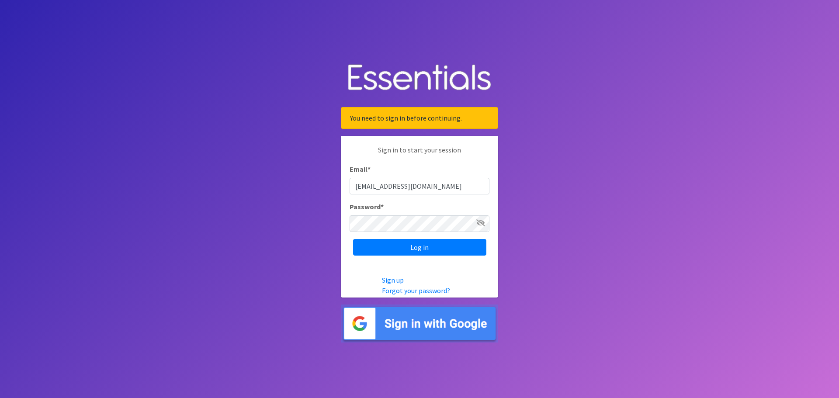
drag, startPoint x: 0, startPoint y: 0, endPoint x: 507, endPoint y: 267, distance: 573.1
click at [643, 214] on body "You need to sign in before continuing. Sign in to start your session Email * eb…" at bounding box center [419, 199] width 839 height 398
click at [415, 250] on input "Log in" at bounding box center [419, 247] width 133 height 17
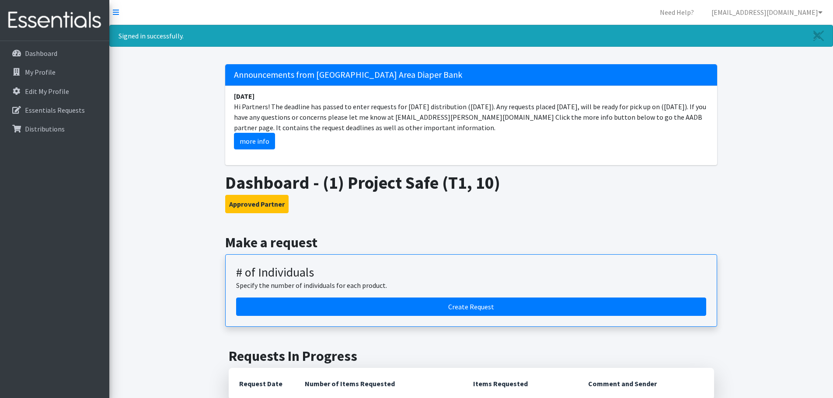
click at [618, 155] on div "Announcements from [GEOGRAPHIC_DATA] Area Diaper Bank [DATE] Hi Partners! The d…" at bounding box center [471, 114] width 492 height 101
